Goal: Task Accomplishment & Management: Manage account settings

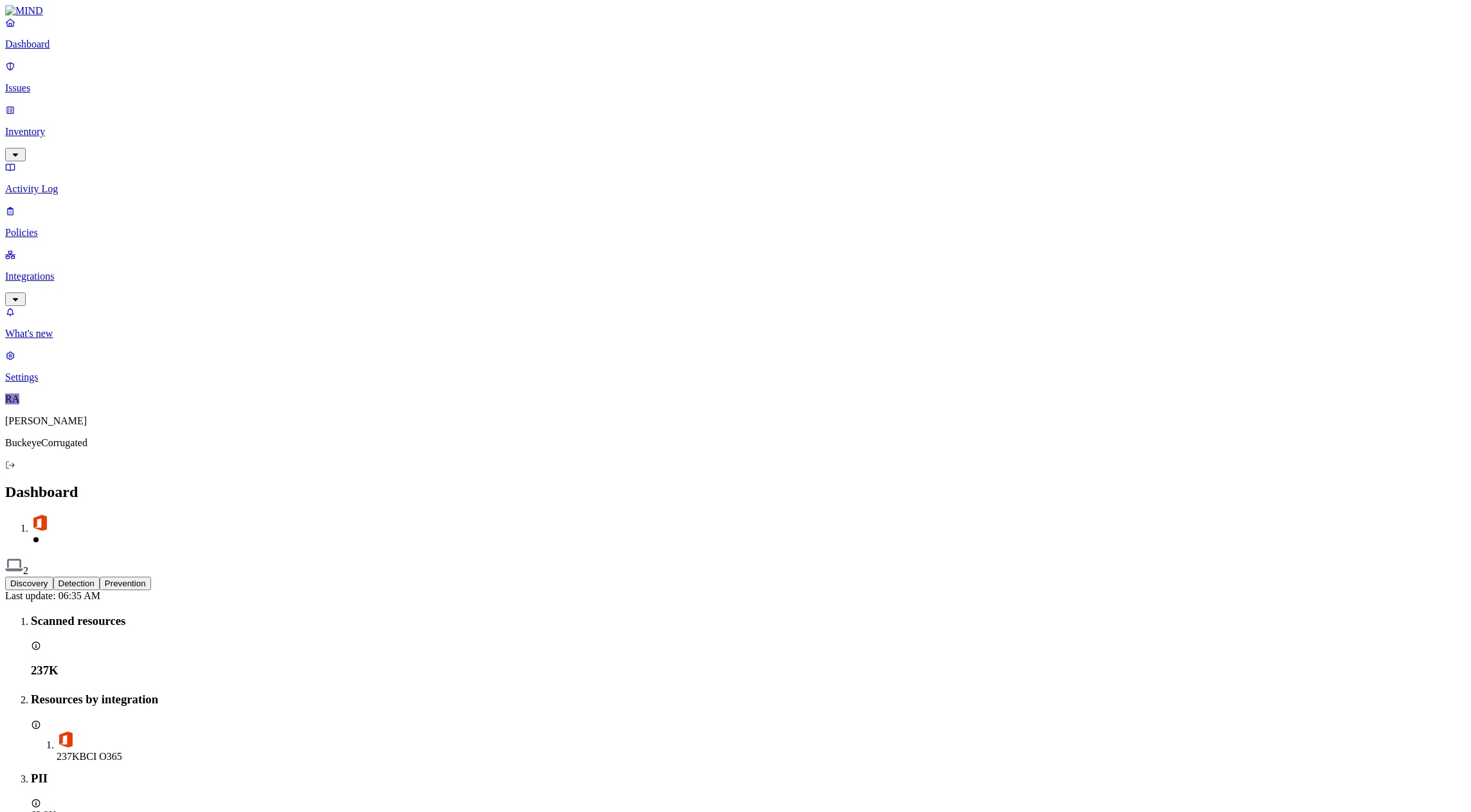
click at [50, 271] on p "Integrations" at bounding box center [735, 277] width 1460 height 11
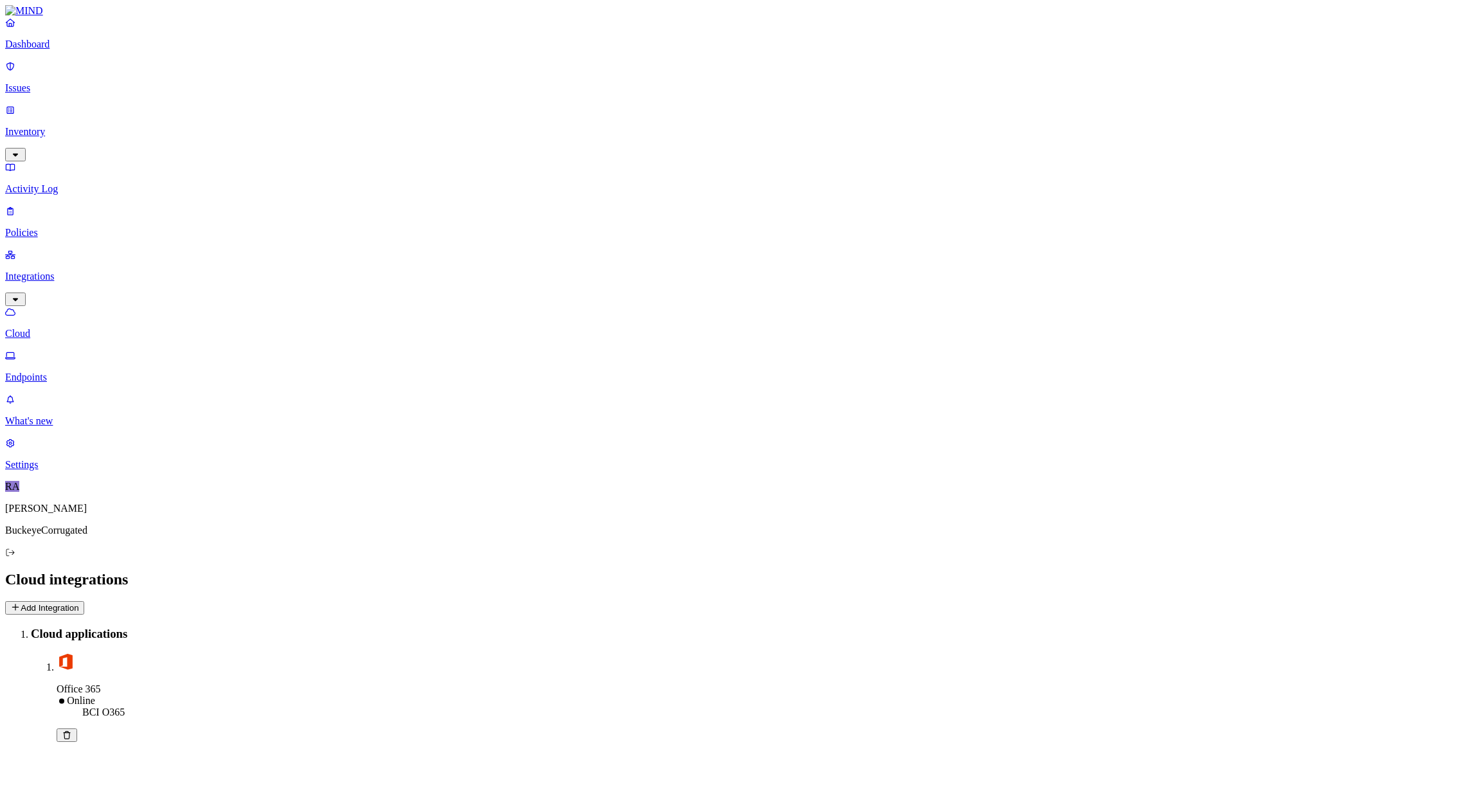
click at [55, 371] on p "Endpoints" at bounding box center [735, 377] width 1460 height 11
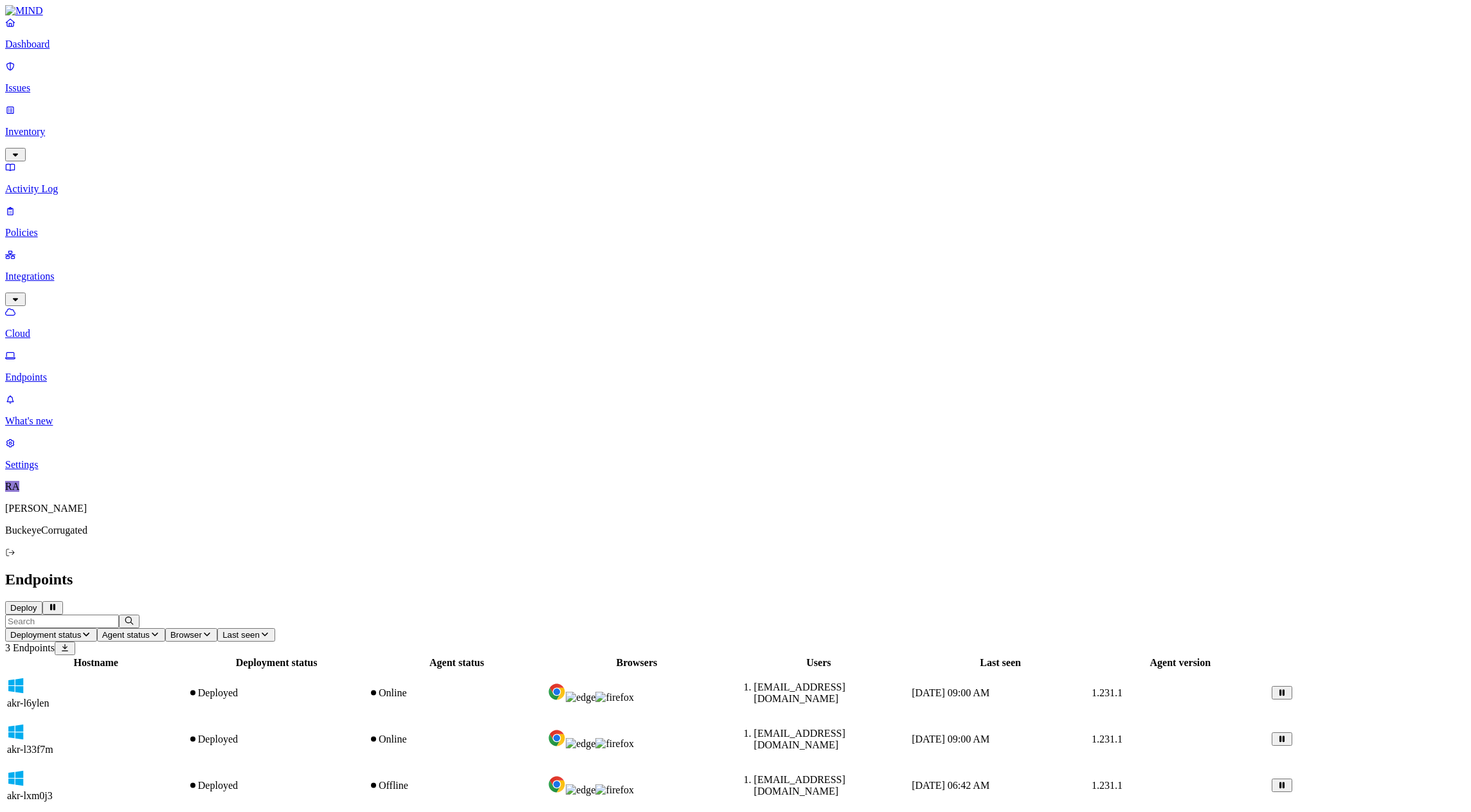
click at [42, 601] on button "Deploy" at bounding box center [23, 608] width 37 height 13
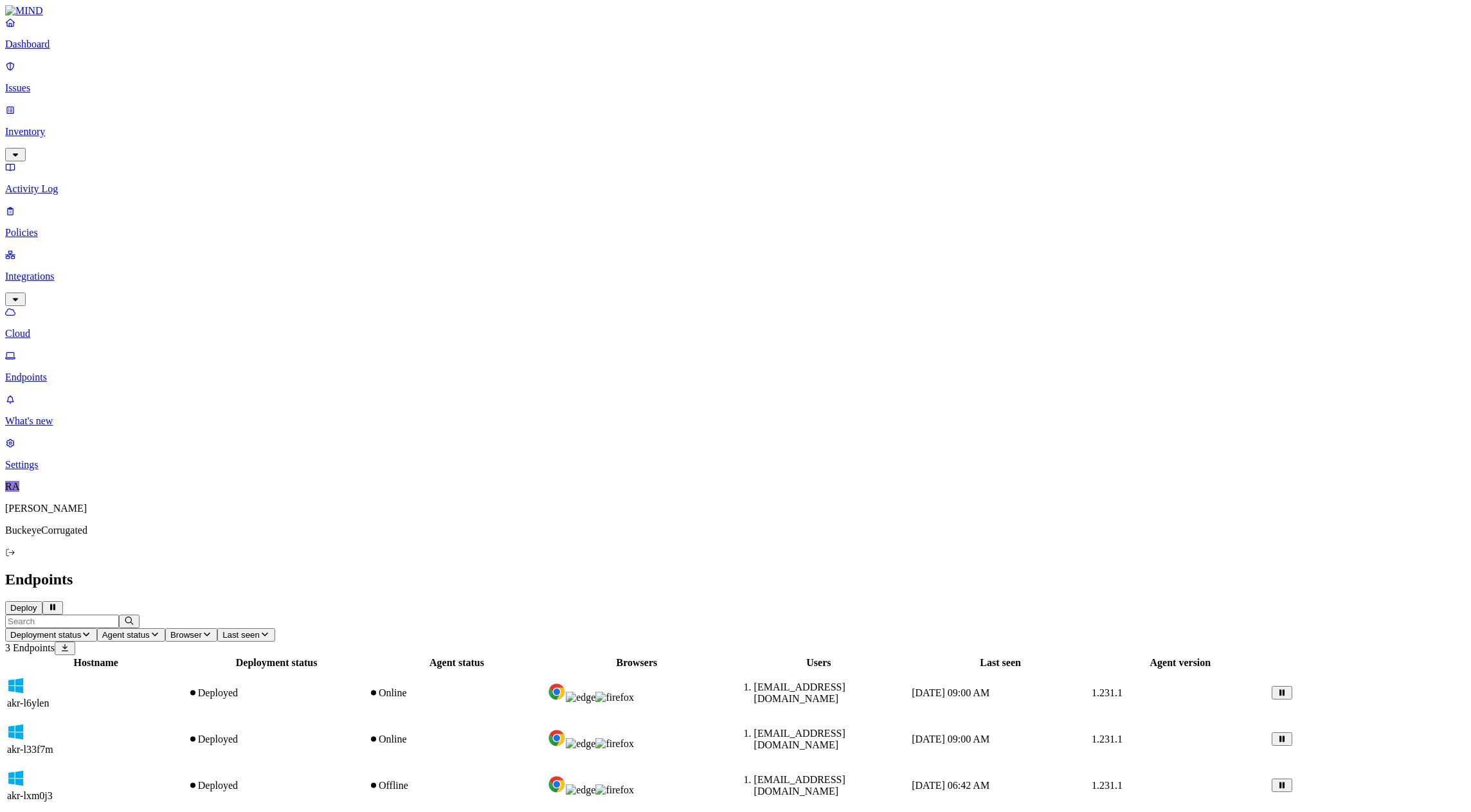
click at [42, 601] on button "Deploy" at bounding box center [23, 608] width 37 height 13
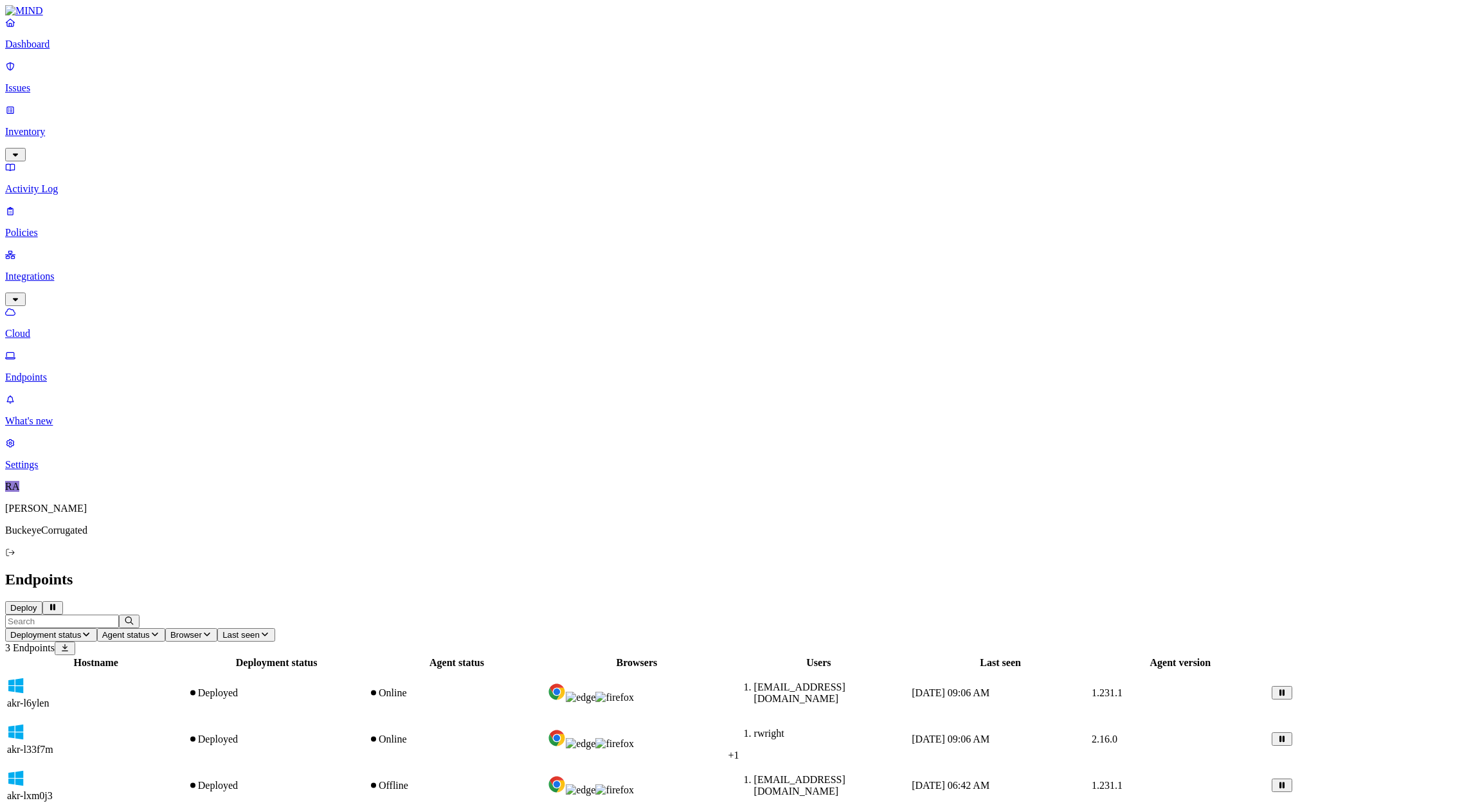
click at [785, 727] on span "rwright" at bounding box center [769, 732] width 31 height 10
click at [53, 743] on span "akr-l33f7m" at bounding box center [30, 748] width 46 height 10
click at [48, 227] on p "Policies" at bounding box center [735, 233] width 1460 height 11
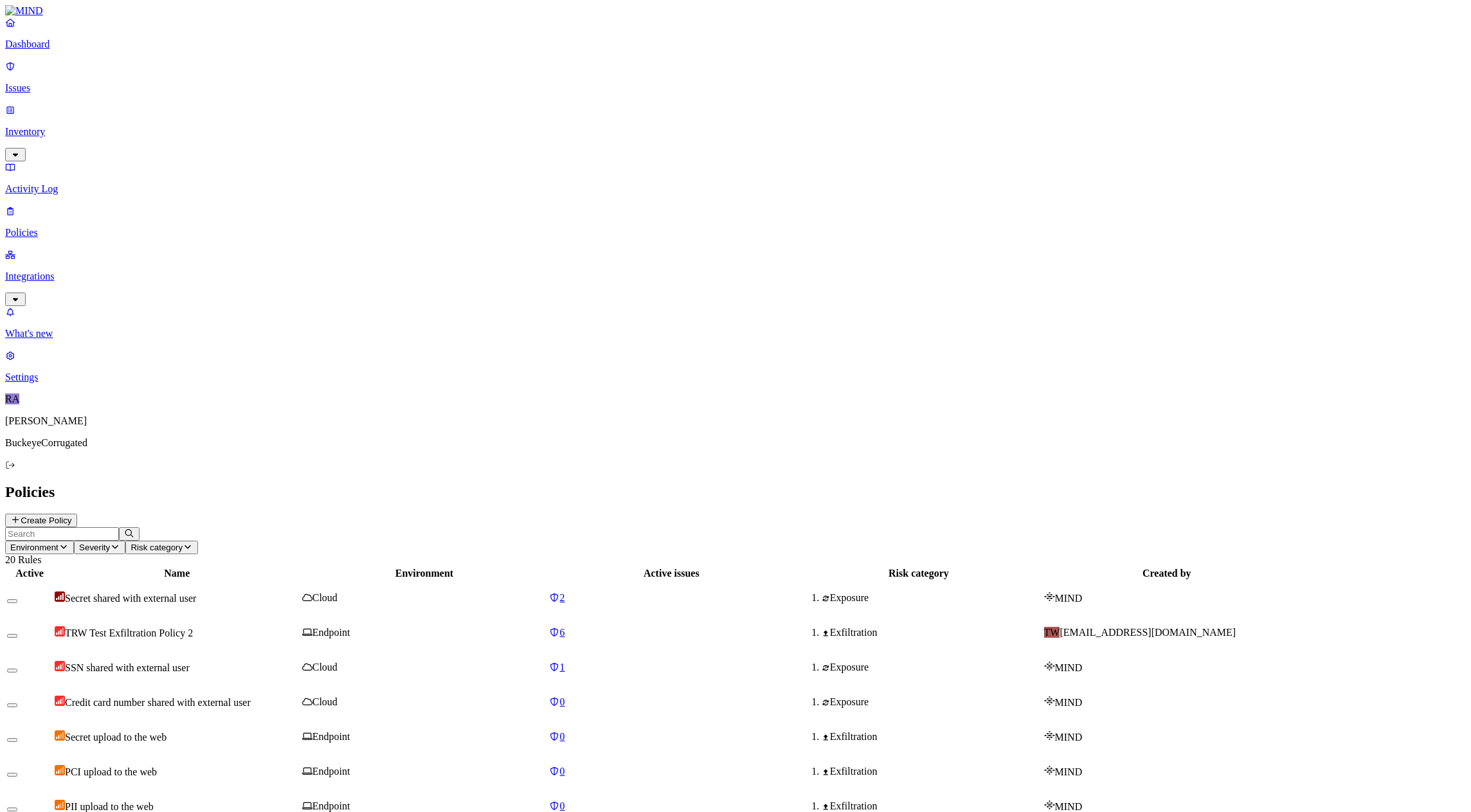
click at [271, 615] on td "TRW Test Exfiltration Policy 2" at bounding box center [178, 632] width 246 height 33
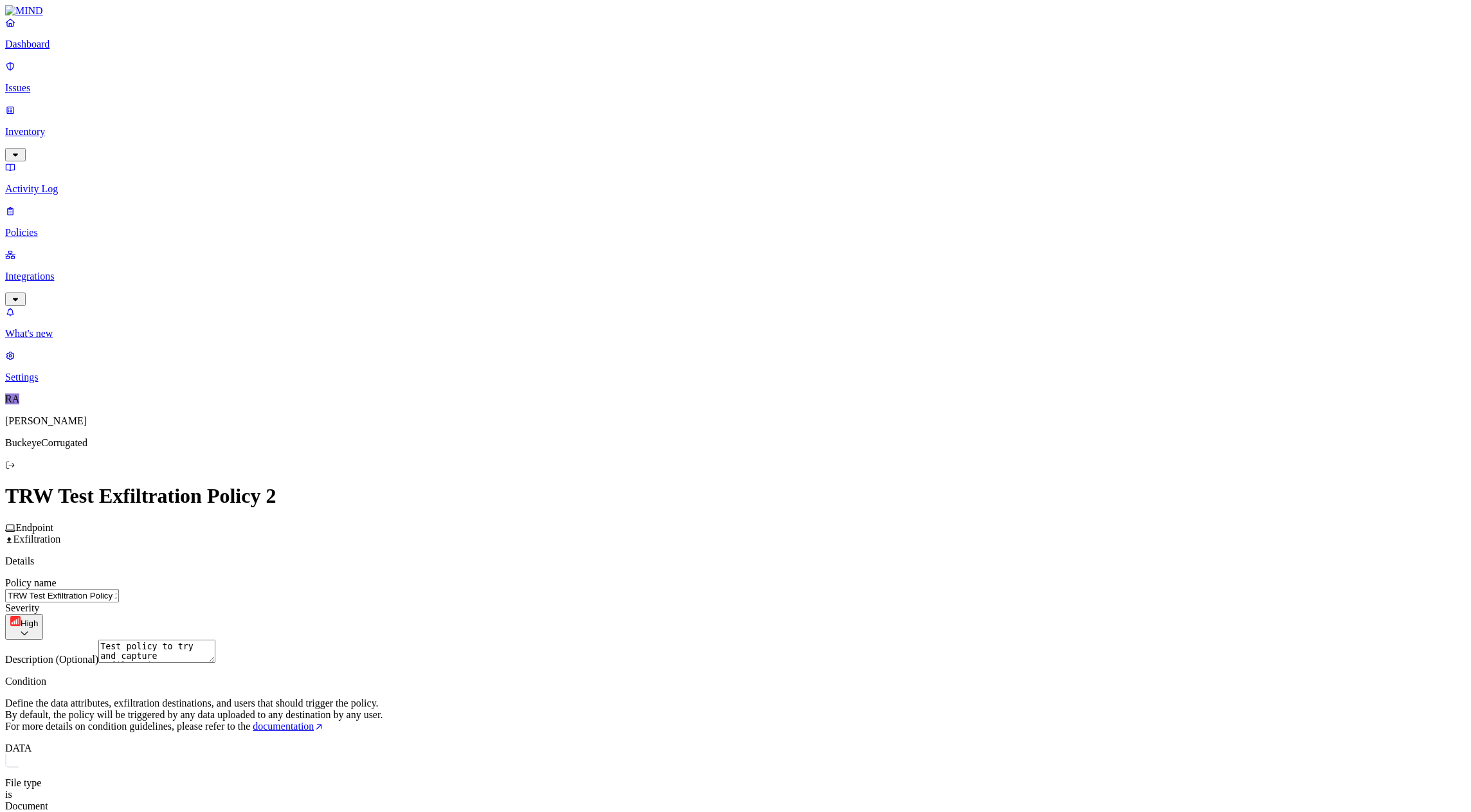
scroll to position [129, 0]
click at [781, 505] on label "Users" at bounding box center [768, 499] width 23 height 10
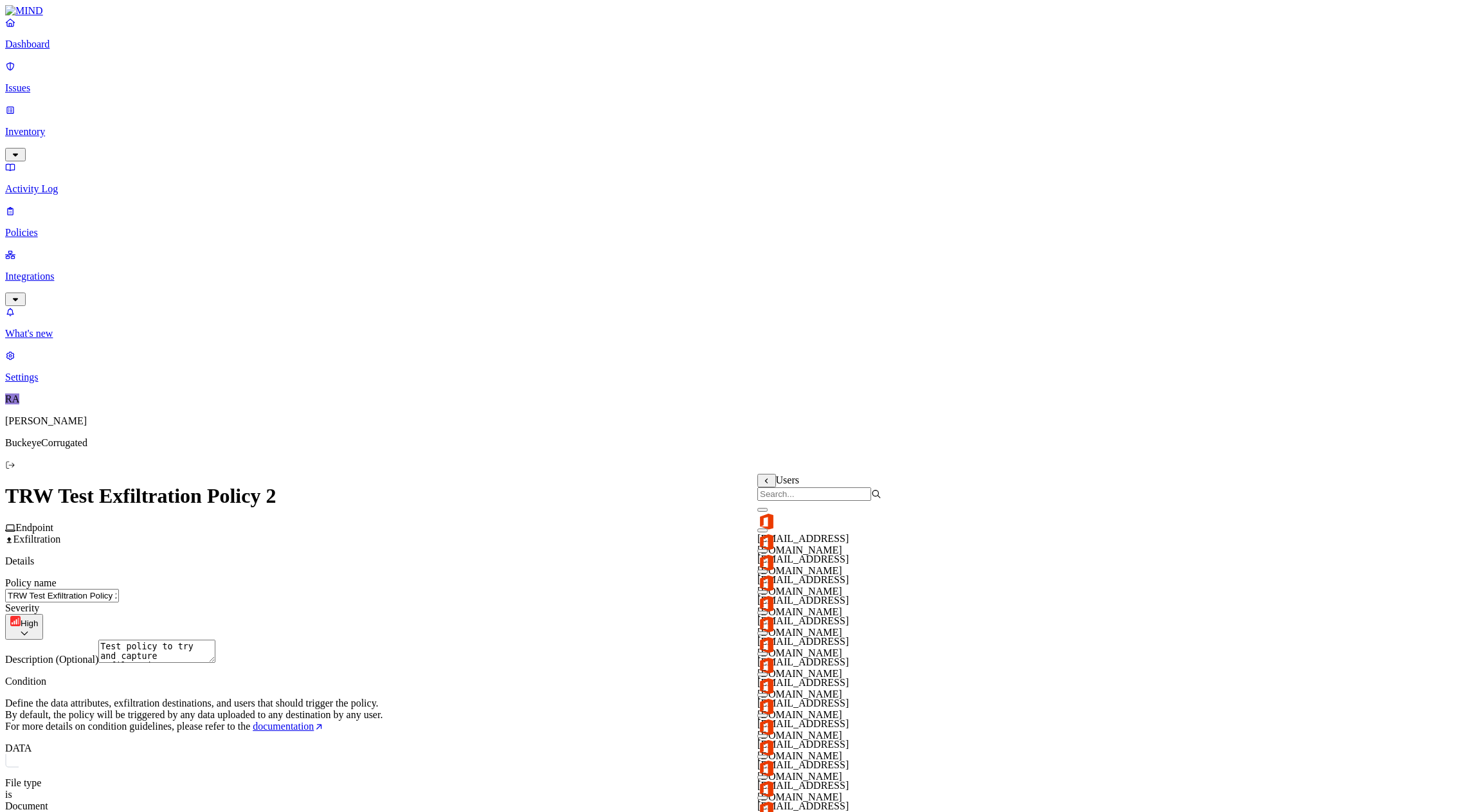
click at [796, 497] on input "search" at bounding box center [813, 494] width 114 height 13
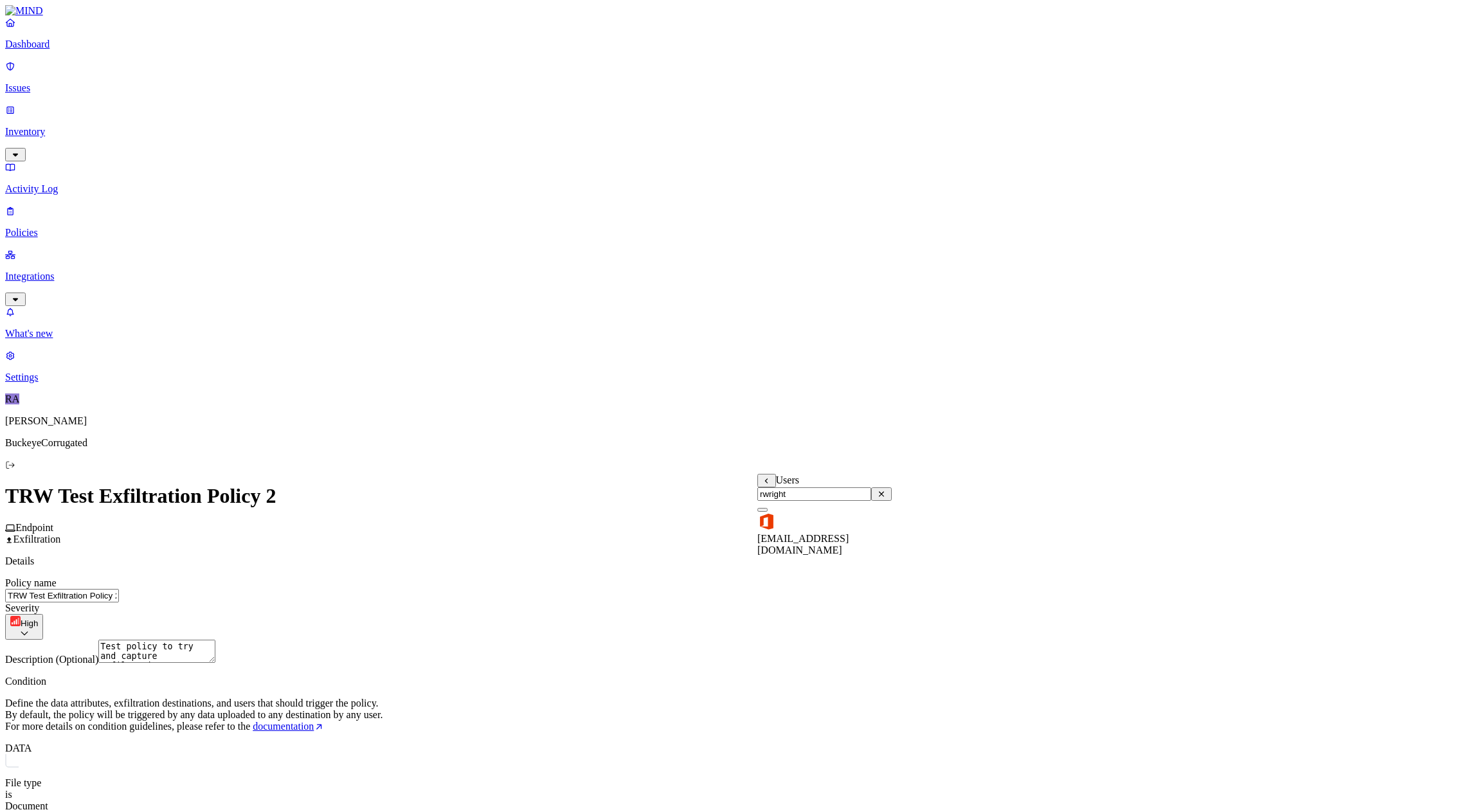
type input "rwright"
click at [767, 511] on button "button" at bounding box center [762, 510] width 11 height 4
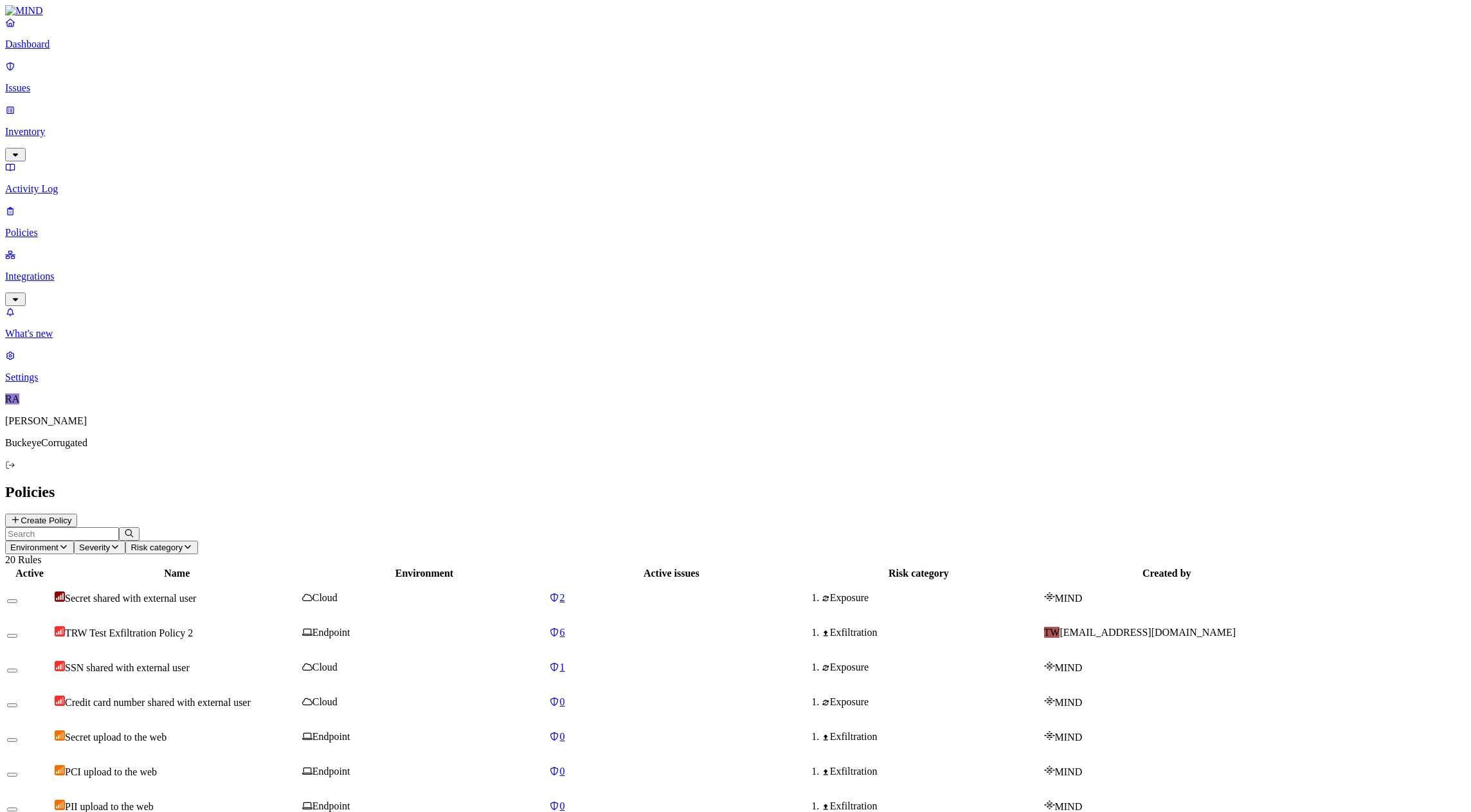
click at [54, 271] on p "Integrations" at bounding box center [735, 277] width 1460 height 11
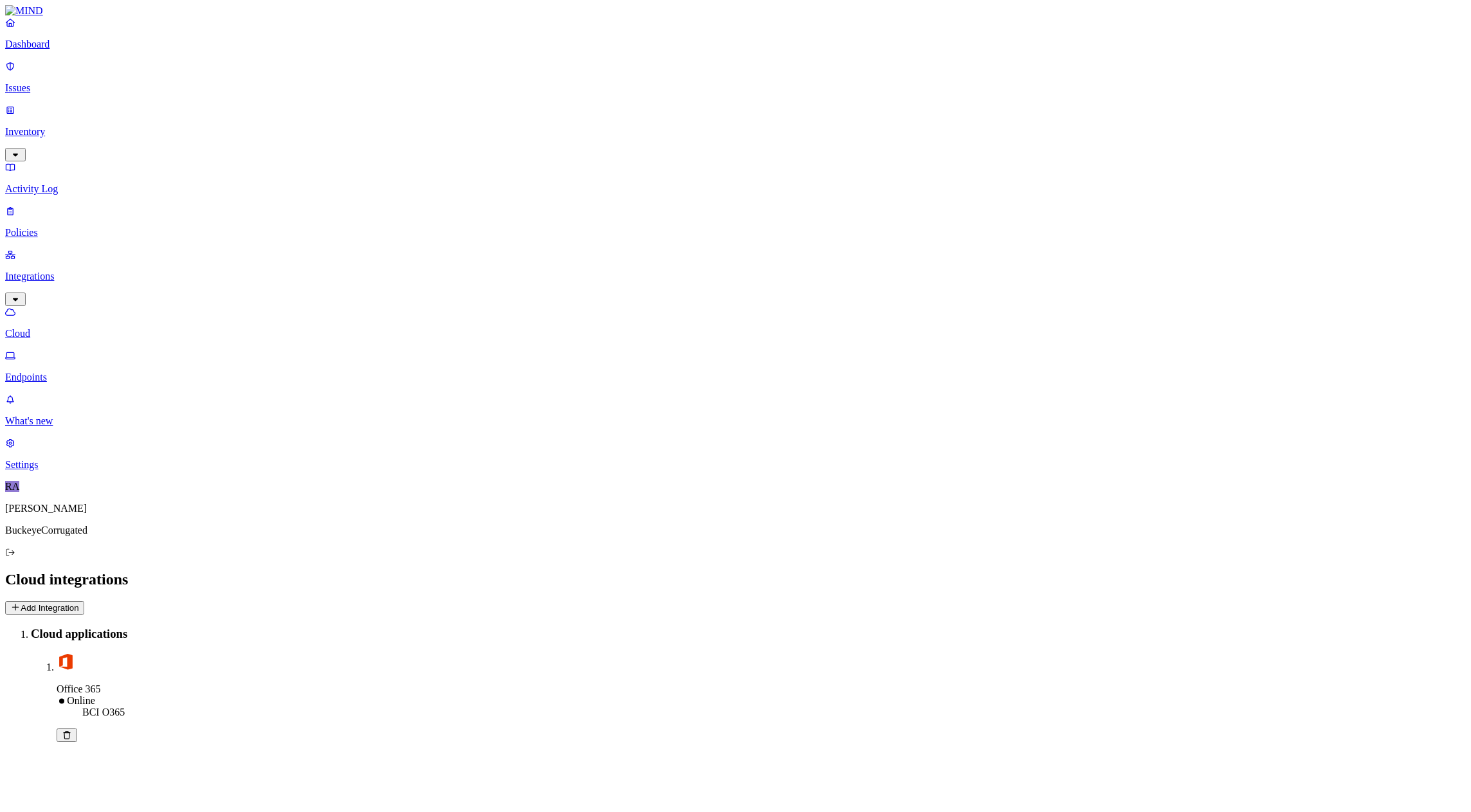
click at [62, 371] on p "Endpoints" at bounding box center [735, 377] width 1460 height 11
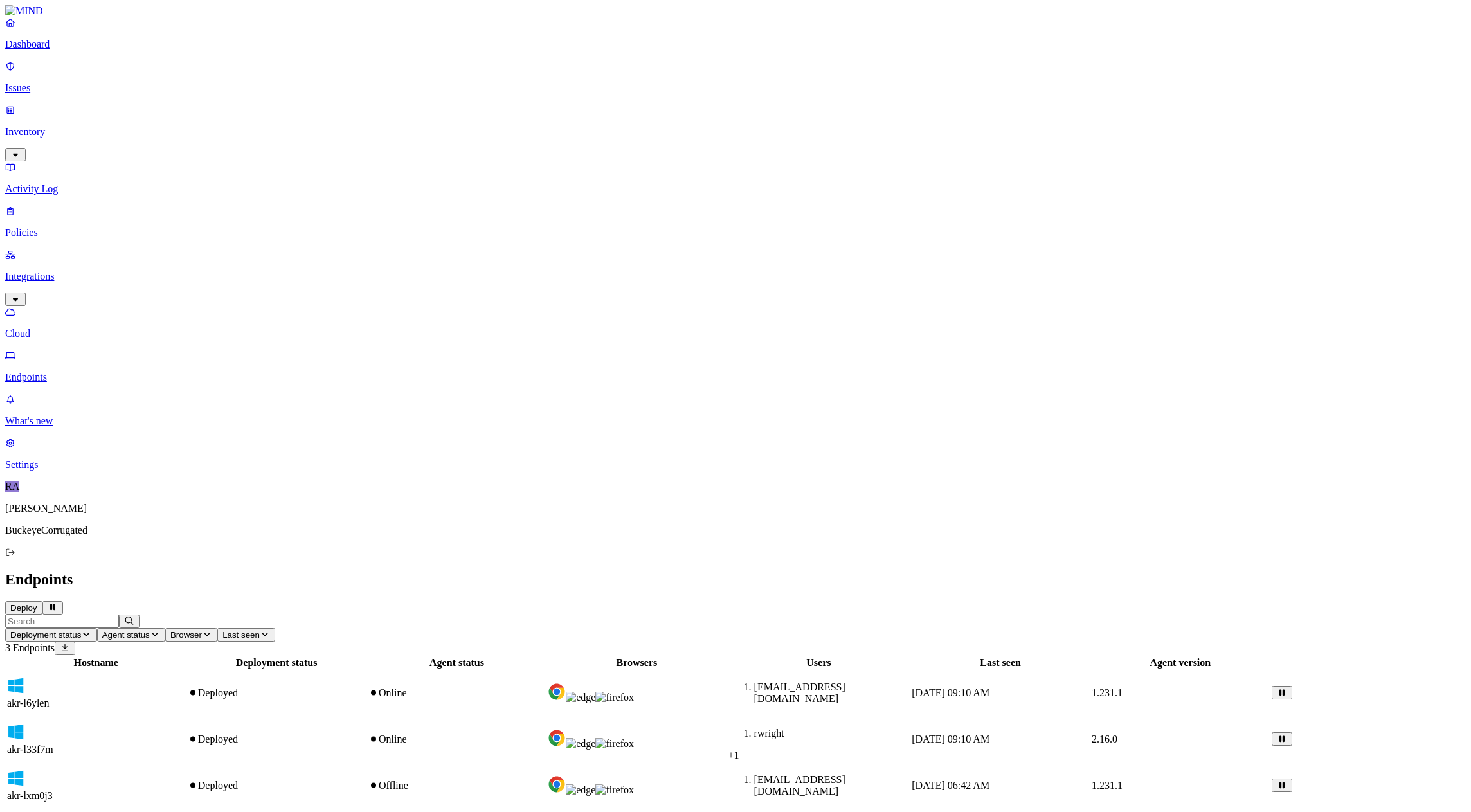
click at [53, 328] on p "Cloud" at bounding box center [735, 334] width 1460 height 11
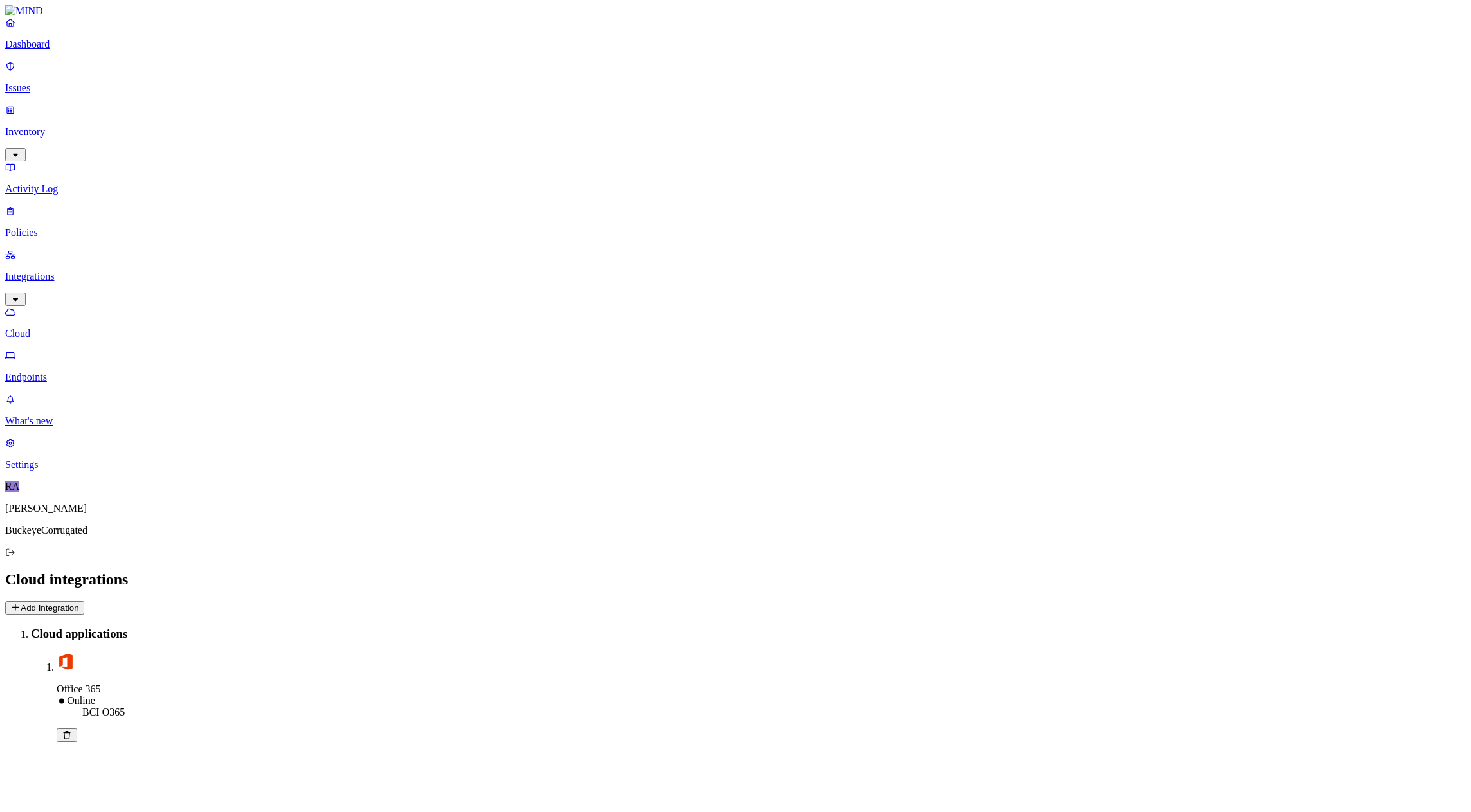
click at [47, 82] on p "Issues" at bounding box center [735, 88] width 1460 height 11
